Goal: Task Accomplishment & Management: Manage account settings

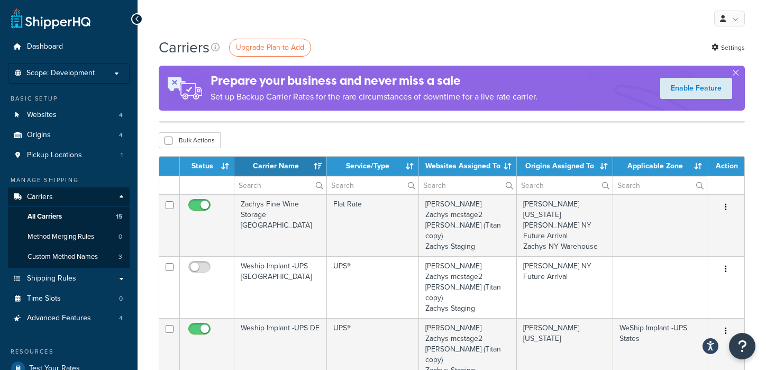
select select "15"
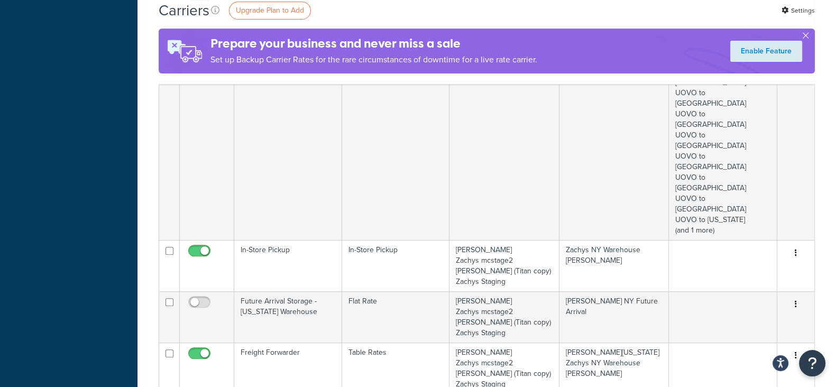
scroll to position [333, 0]
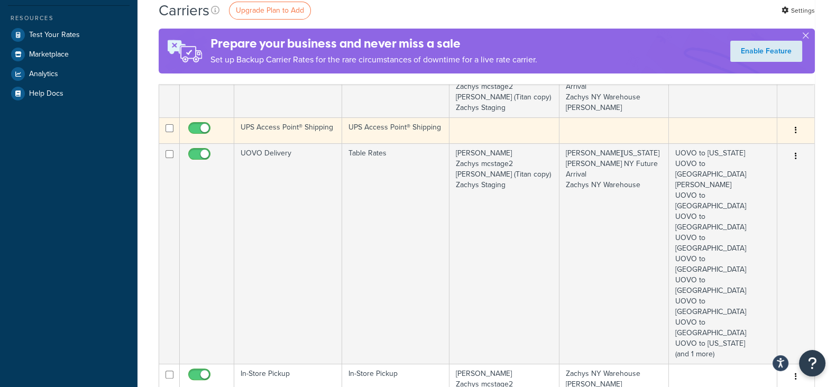
click at [765, 128] on icon "button" at bounding box center [796, 129] width 2 height 7
click at [746, 149] on link "Edit" at bounding box center [753, 151] width 84 height 22
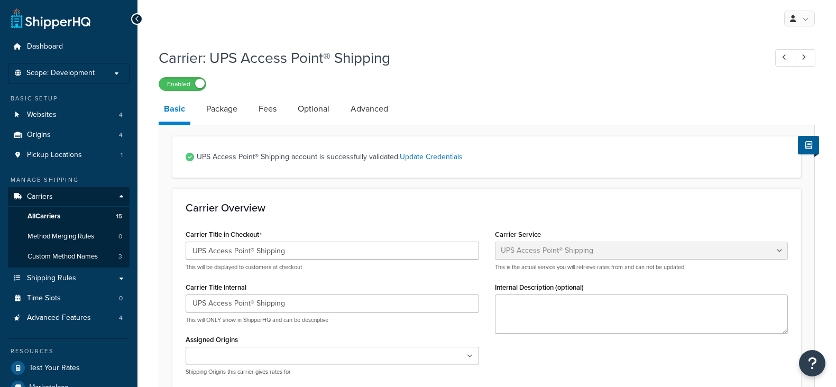
select select "accessPoint"
click at [45, 192] on span "Carriers" at bounding box center [40, 196] width 26 height 9
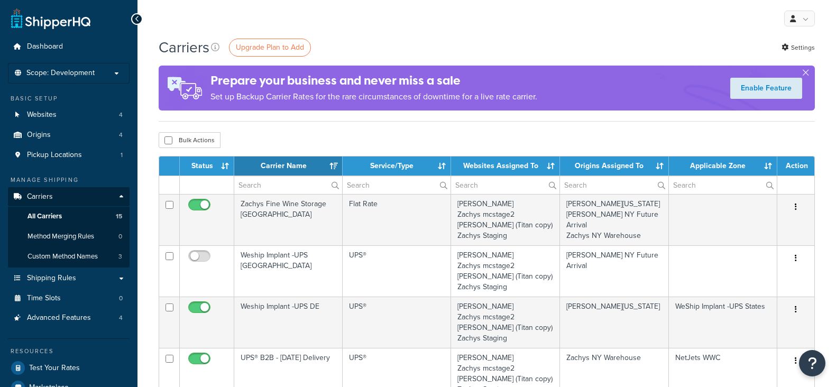
select select "15"
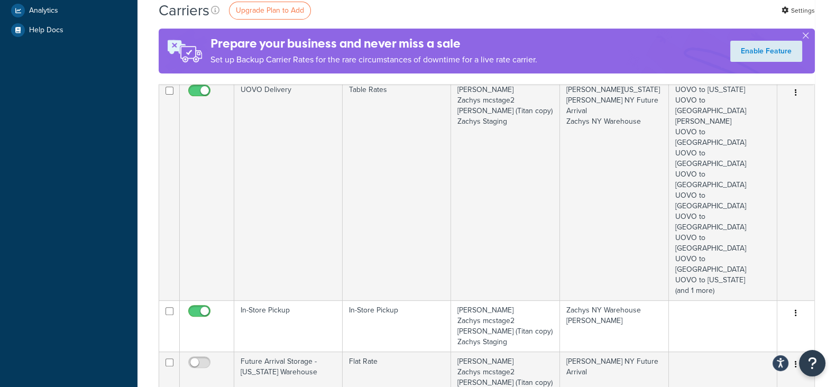
scroll to position [132, 0]
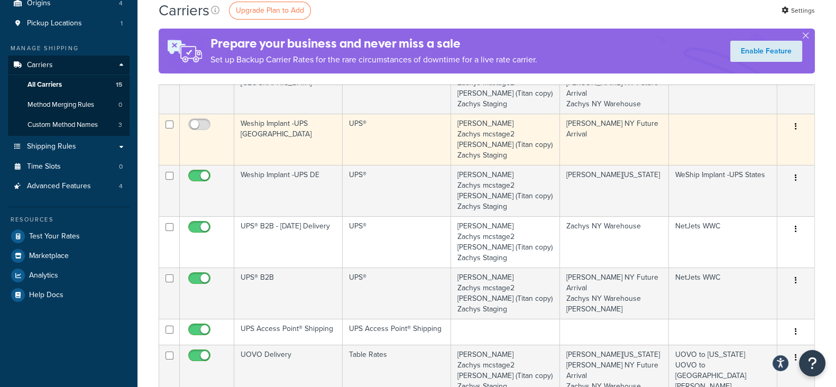
click at [307, 123] on td "Weship Implant -UPS NY" at bounding box center [288, 139] width 108 height 51
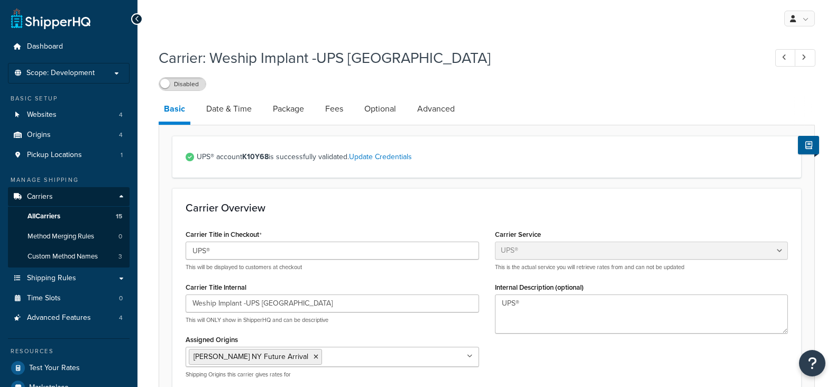
select select "ups"
drag, startPoint x: 251, startPoint y: 157, endPoint x: 268, endPoint y: 157, distance: 16.9
click at [268, 157] on strong "K10Y68" at bounding box center [255, 156] width 26 height 11
click at [454, 53] on h1 "Carrier: Weship Implant -UPS NY" at bounding box center [457, 58] width 597 height 21
click at [53, 197] on link "Carriers" at bounding box center [69, 197] width 122 height 20
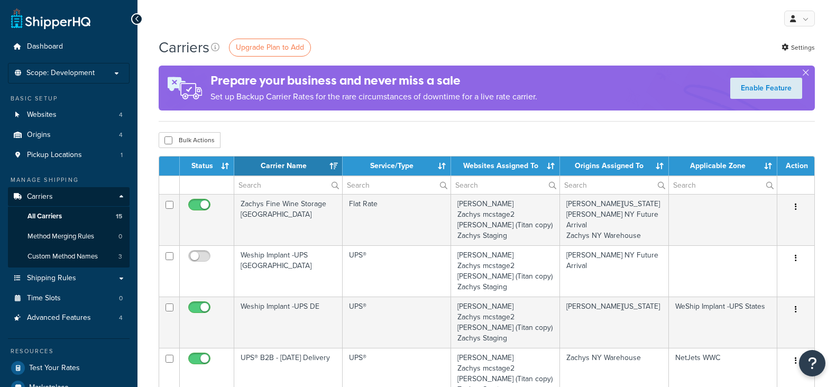
select select "15"
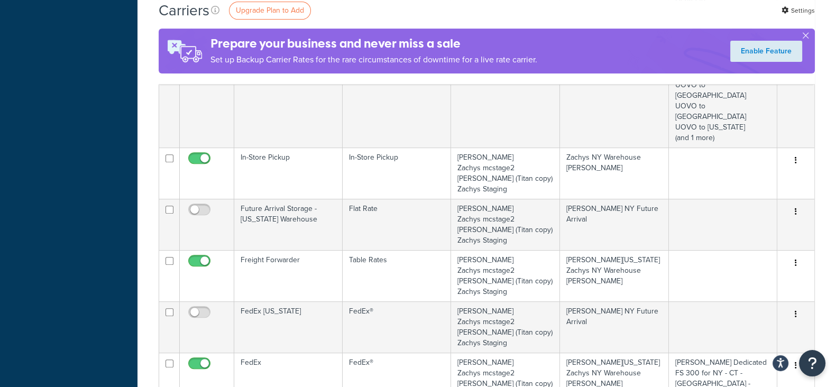
scroll to position [595, 0]
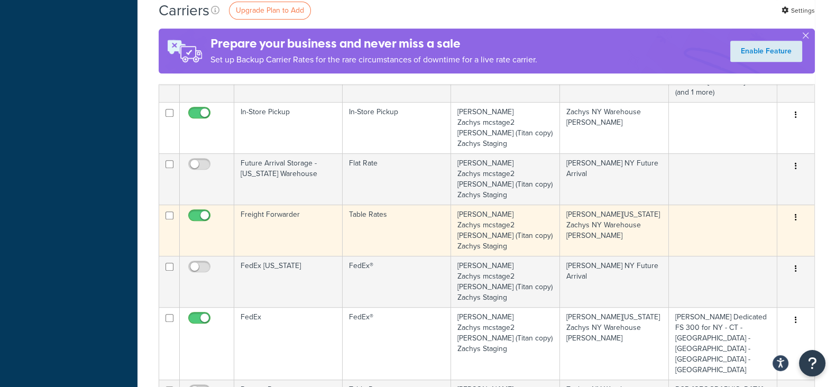
click at [192, 212] on input "checkbox" at bounding box center [200, 218] width 29 height 13
checkbox input "false"
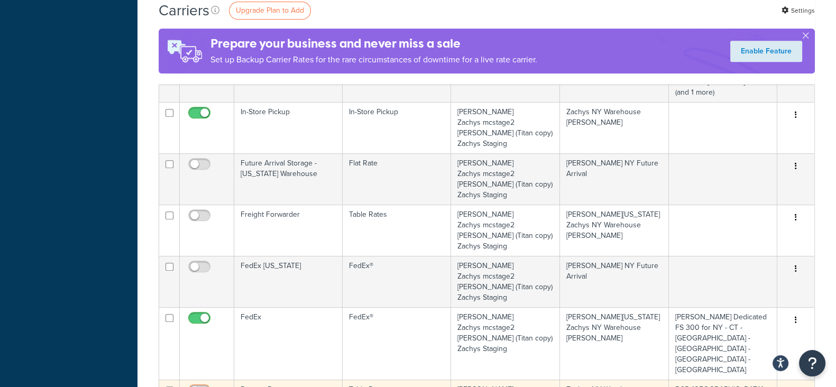
click at [204, 387] on input "checkbox" at bounding box center [200, 393] width 29 height 13
checkbox input "true"
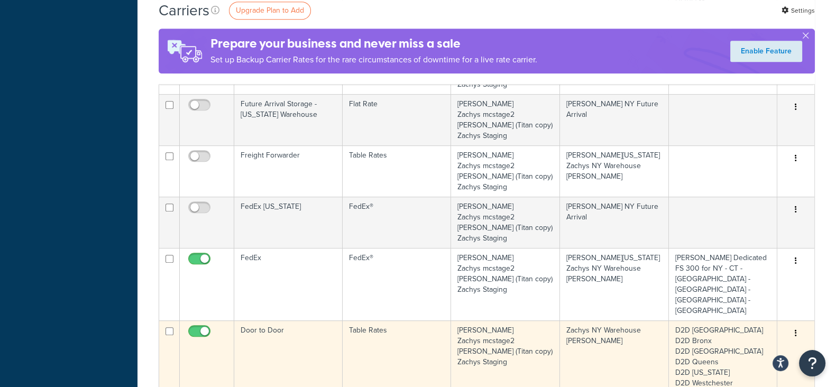
scroll to position [730, 0]
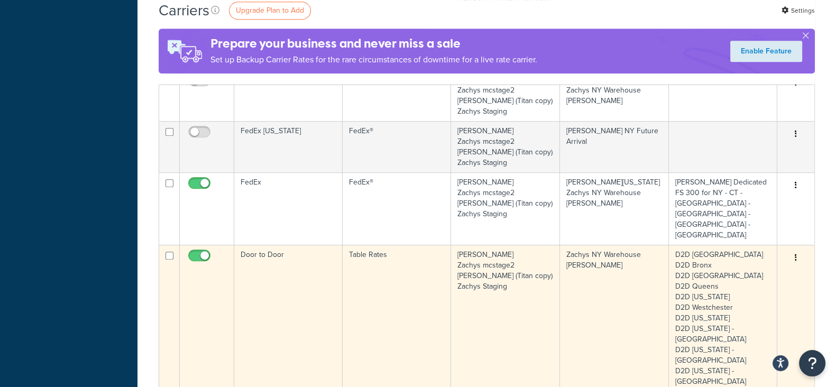
click at [796, 254] on icon "button" at bounding box center [796, 257] width 2 height 7
click at [739, 161] on link "Edit" at bounding box center [753, 162] width 84 height 22
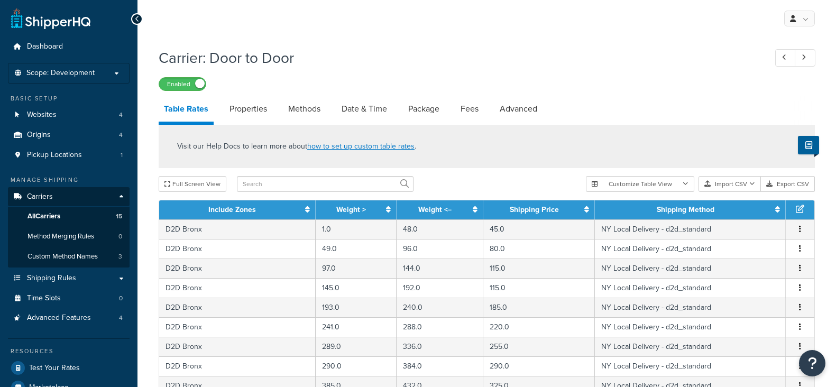
select select "25"
